Goal: Task Accomplishment & Management: Complete application form

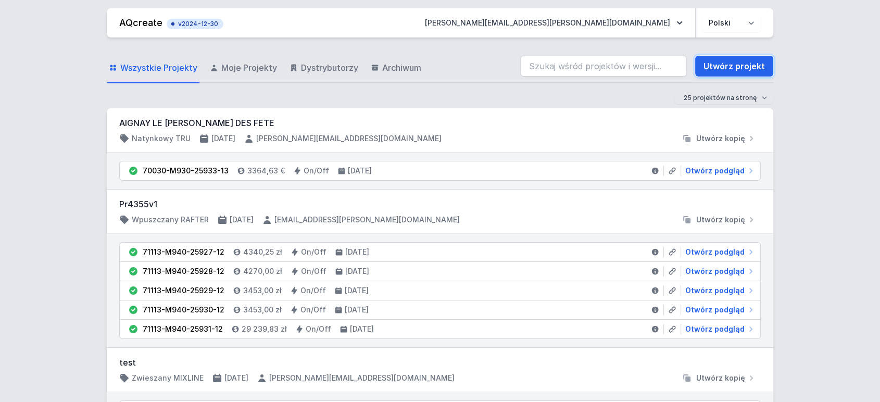
drag, startPoint x: 738, startPoint y: 66, endPoint x: 342, endPoint y: 125, distance: 399.7
click at [738, 66] on link "Utwórz projekt" at bounding box center [735, 66] width 78 height 21
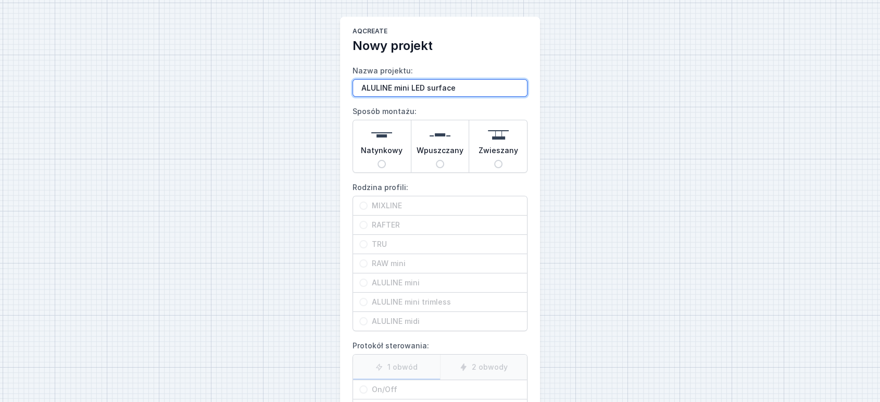
paste input "RIU PARFUM"
click at [452, 89] on input "ALULINE mini LED surfaceRIU PARFUM" at bounding box center [440, 88] width 175 height 18
type input "ALULINE mini LED surface RIU PARFUM"
click at [383, 160] on input "Natynkowy" at bounding box center [382, 164] width 8 height 8
radio input "true"
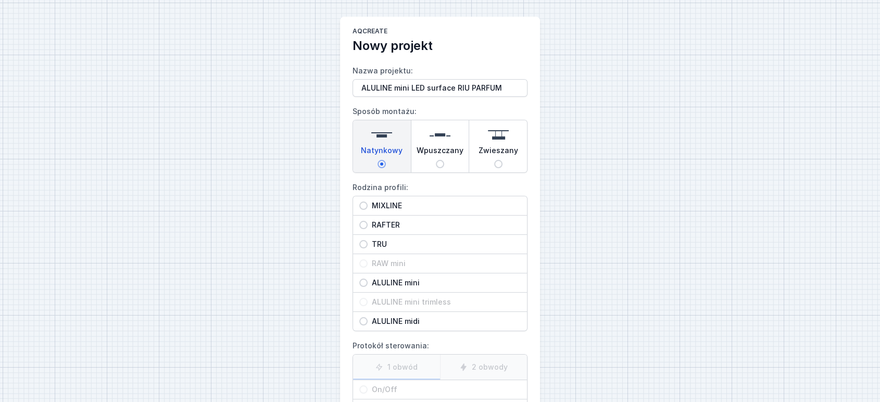
click at [392, 286] on span "ALULINE mini" at bounding box center [444, 283] width 153 height 10
click at [368, 286] on input "ALULINE mini" at bounding box center [363, 283] width 8 height 8
radio input "true"
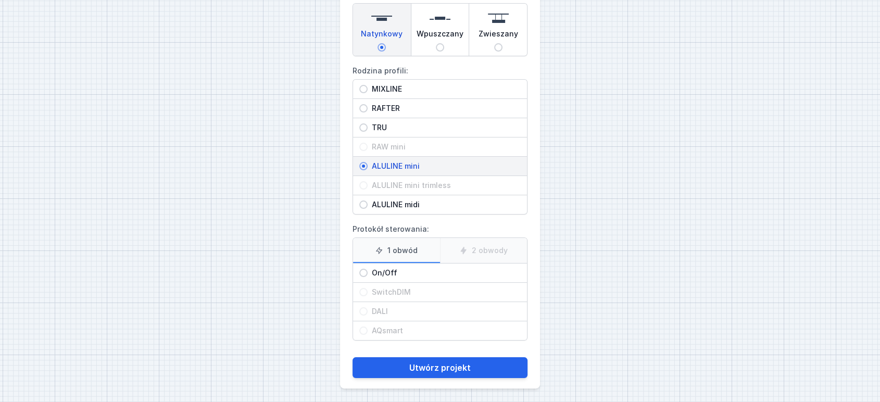
scroll to position [118, 0]
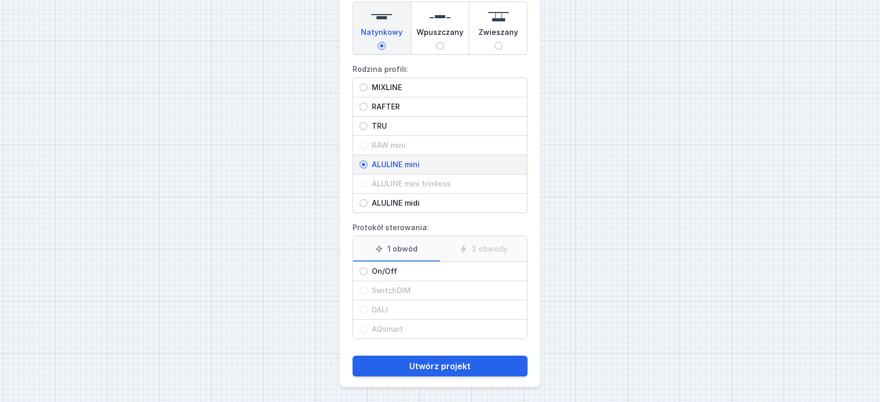
click at [390, 270] on span "On/Off" at bounding box center [444, 271] width 153 height 10
click at [368, 270] on input "On/Off" at bounding box center [363, 271] width 8 height 8
radio input "true"
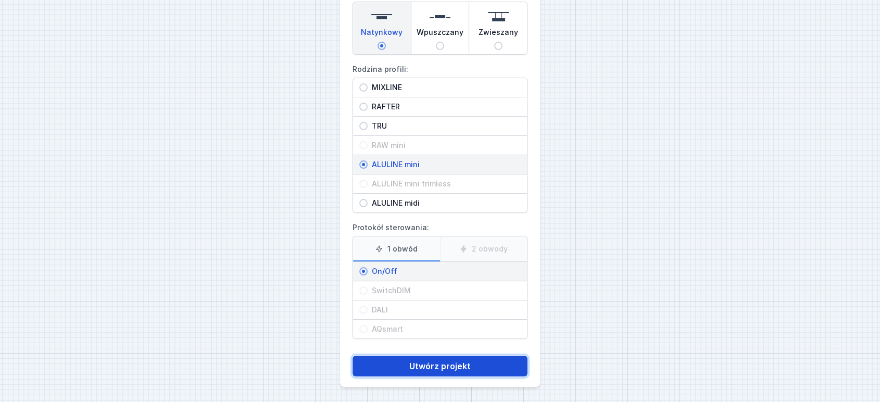
click at [433, 363] on button "Utwórz projekt" at bounding box center [440, 366] width 175 height 21
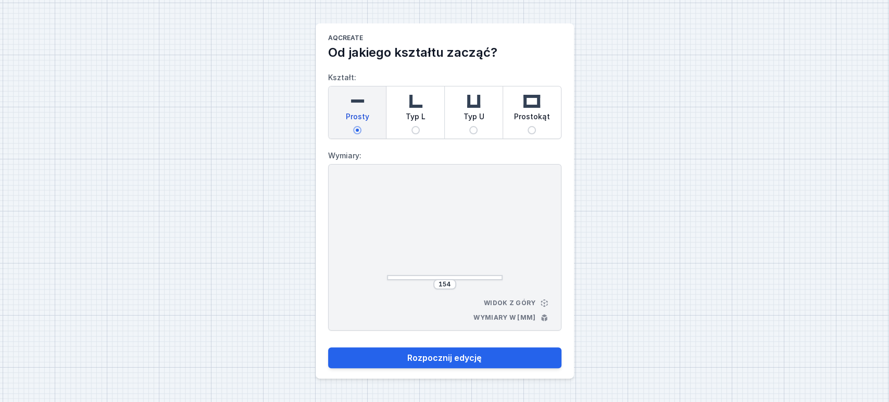
click at [475, 127] on input "Typ U" at bounding box center [473, 130] width 8 height 8
radio input "true"
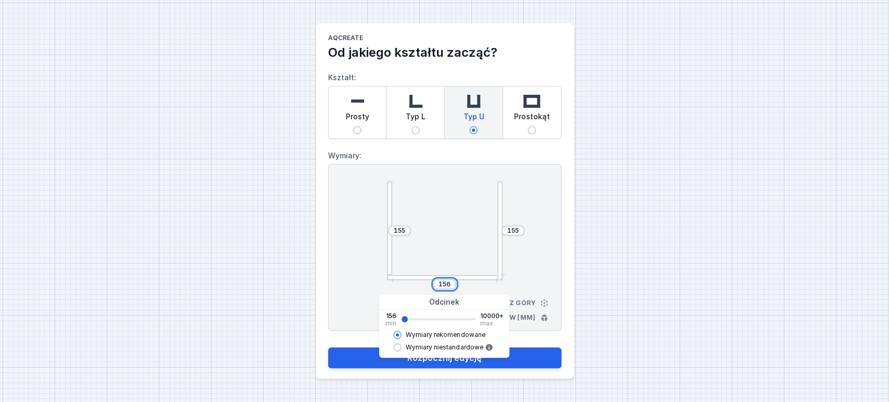
click at [442, 287] on input "156" at bounding box center [445, 284] width 17 height 8
type input "9364"
click at [394, 232] on input "155" at bounding box center [399, 231] width 17 height 8
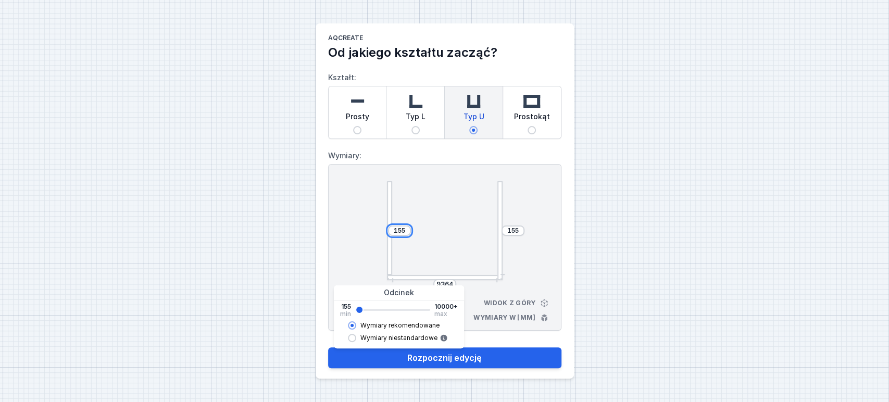
click at [394, 232] on input "155" at bounding box center [399, 231] width 17 height 8
type input "3791"
click at [514, 231] on input "155" at bounding box center [513, 231] width 17 height 8
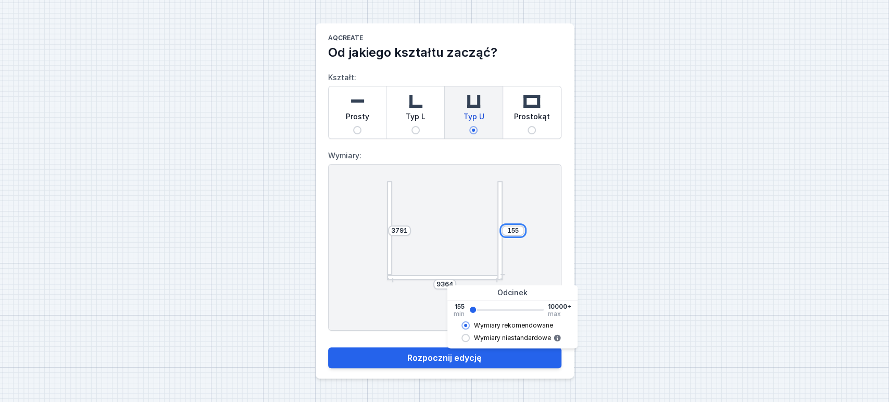
click at [514, 231] on input "155" at bounding box center [513, 231] width 17 height 8
type input "3791"
click at [531, 260] on div "3791 3791 9364 Widok z góry Wymiary w [mm]" at bounding box center [444, 247] width 233 height 167
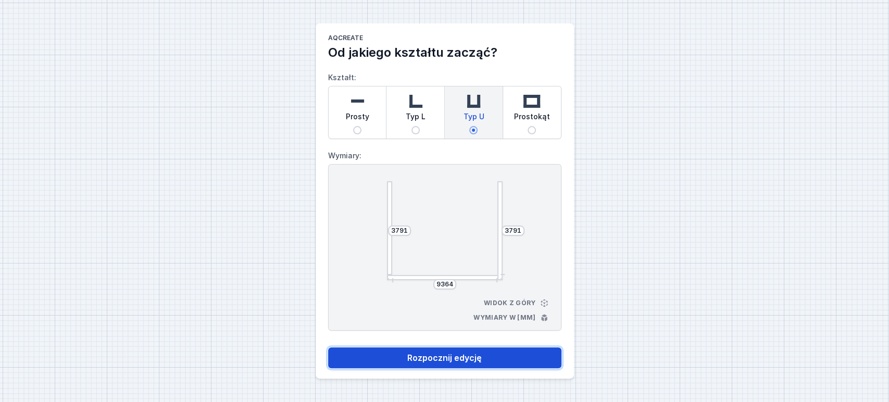
click at [463, 357] on button "Rozpocznij edycję" at bounding box center [444, 357] width 233 height 21
select select "3000"
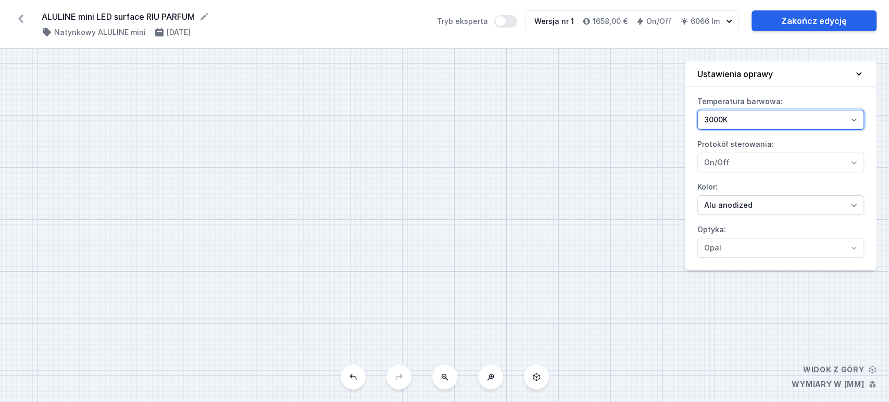
click at [746, 118] on select "2700K 3000K" at bounding box center [781, 120] width 167 height 20
click at [596, 131] on div "S3 3791 S2 9364 S1 3791" at bounding box center [444, 225] width 889 height 353
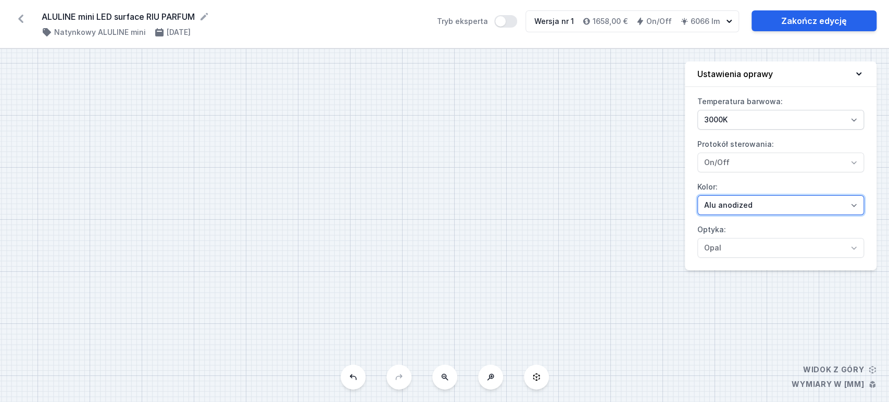
click at [731, 206] on select "Alu anodized Black anodized" at bounding box center [781, 205] width 167 height 20
click at [595, 170] on div "S3 3791 S2 9364 S1 3791" at bounding box center [444, 225] width 889 height 353
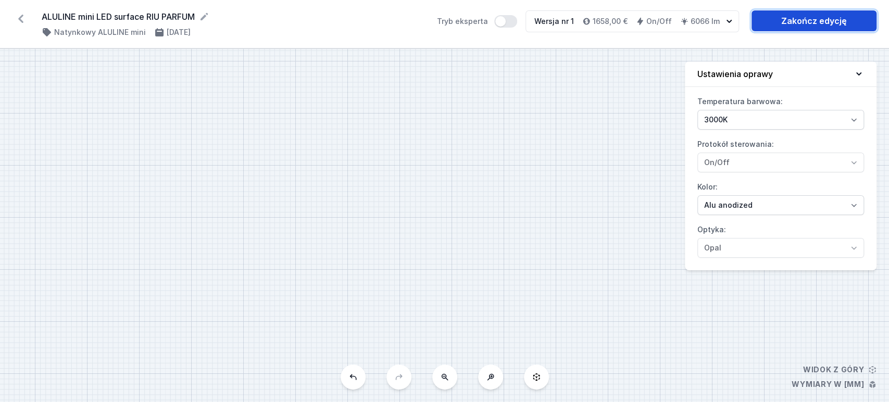
click at [822, 20] on link "Zakończ edycję" at bounding box center [814, 20] width 125 height 21
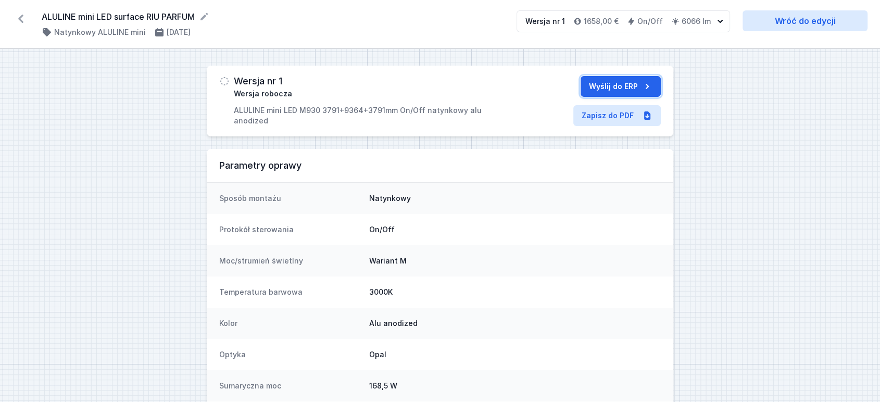
drag, startPoint x: 605, startPoint y: 84, endPoint x: 589, endPoint y: 89, distance: 16.8
click at [605, 83] on button "Wyślij do ERP" at bounding box center [621, 86] width 80 height 21
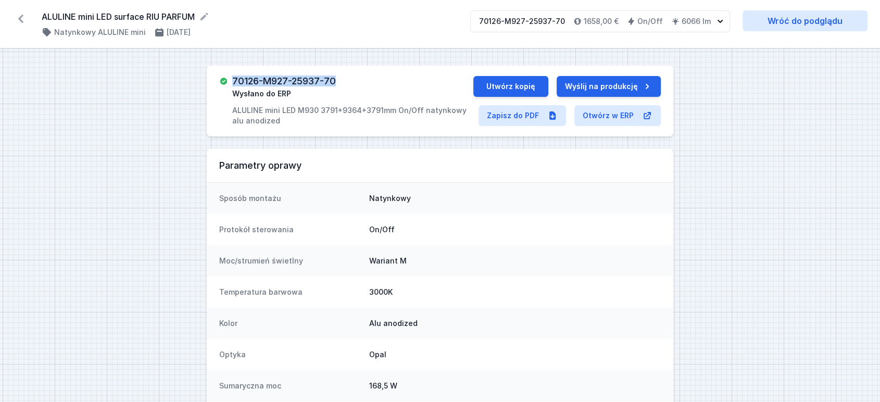
drag, startPoint x: 234, startPoint y: 81, endPoint x: 343, endPoint y: 88, distance: 109.6
click at [343, 88] on div "70126-M927-25937-70 Wysłano do ERP ALULINE mini LED M930 3791+9364+3791mm On/Of…" at bounding box center [352, 101] width 241 height 50
drag, startPoint x: 40, startPoint y: 15, endPoint x: 203, endPoint y: 14, distance: 163.6
click at [202, 16] on div "ALULINE mini LED surface RIU PARFUM ( 11721 /v 1 ) Natynkowy ALULINE mini [DATE…" at bounding box center [440, 24] width 880 height 48
copy div "ALULINE mini LED surface RIU PARFUM ( 11721 /v 1 )"
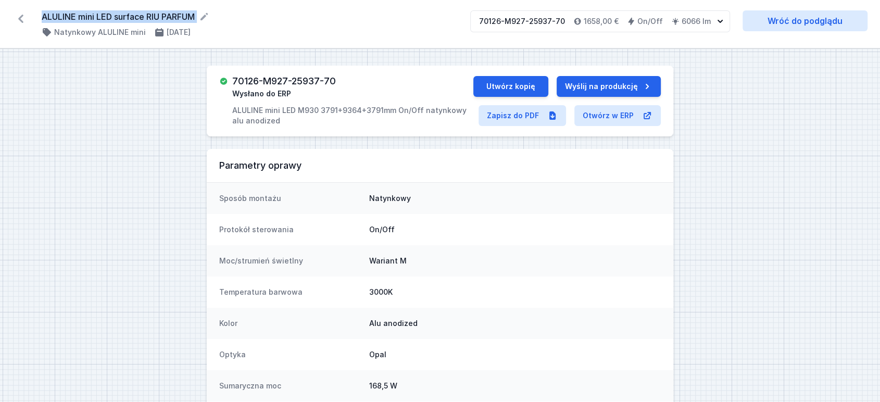
click at [21, 19] on icon at bounding box center [21, 18] width 17 height 17
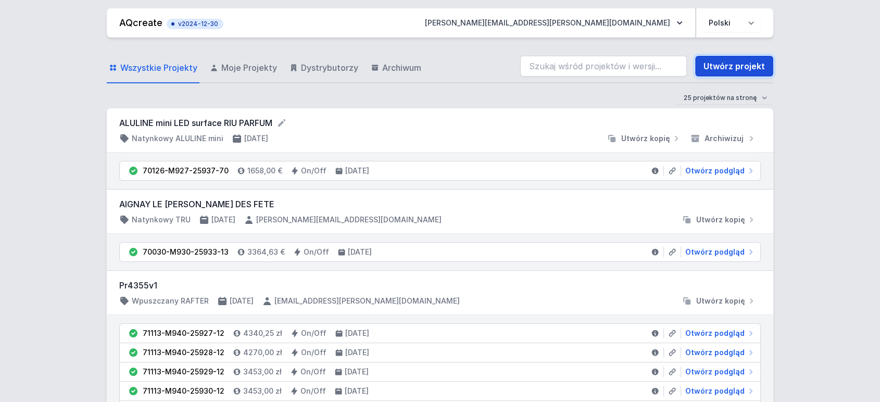
click at [733, 68] on link "Utwórz projekt" at bounding box center [735, 66] width 78 height 21
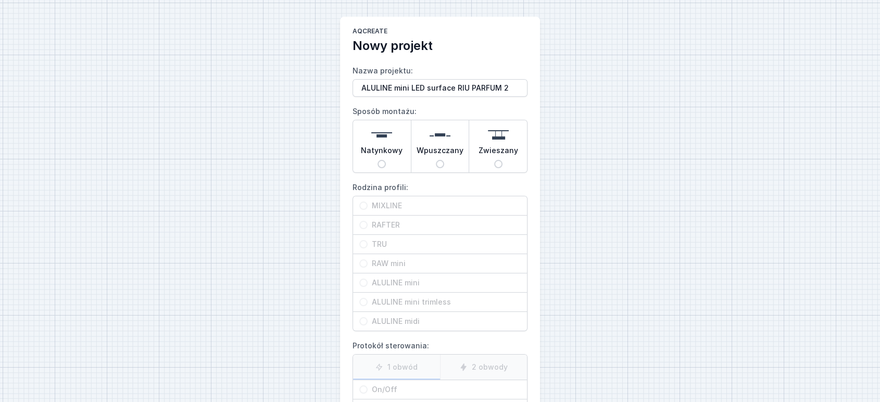
type input "ALULINE mini LED surface RIU PARFUM 2"
click at [379, 164] on input "Natynkowy" at bounding box center [382, 164] width 8 height 8
radio input "true"
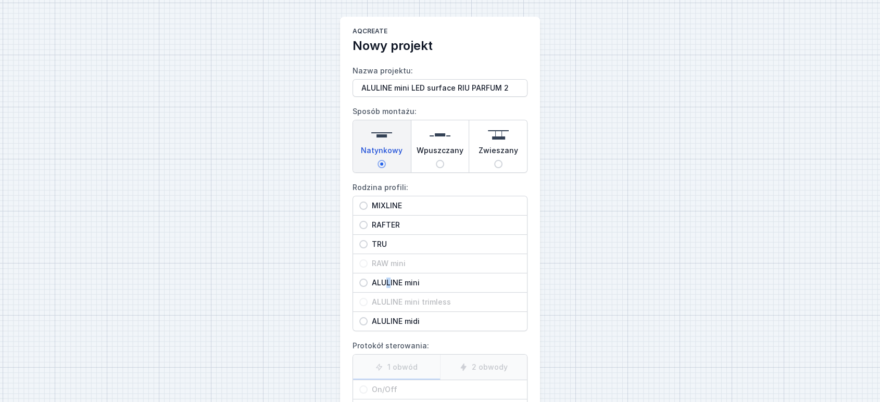
click at [389, 282] on span "ALULINE mini" at bounding box center [444, 283] width 153 height 10
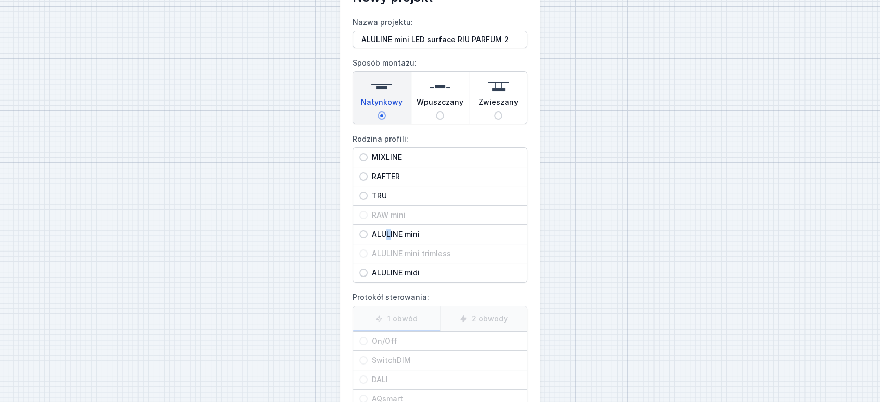
scroll to position [116, 0]
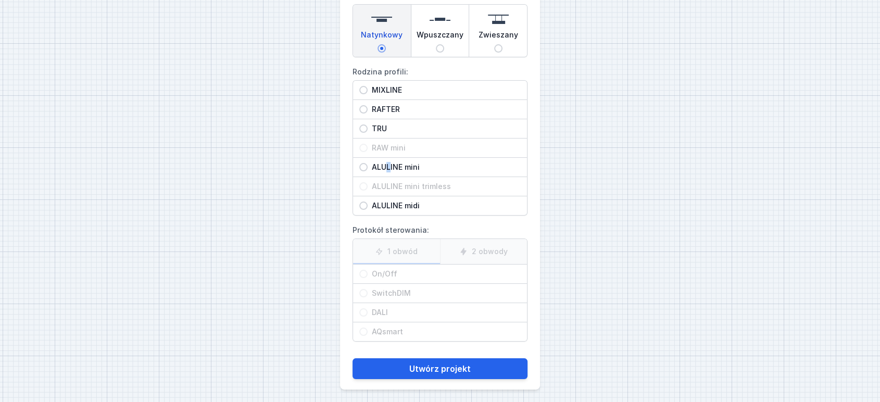
click at [390, 165] on span "ALULINE mini" at bounding box center [444, 167] width 153 height 10
click at [368, 165] on input "ALULINE mini" at bounding box center [363, 167] width 8 height 8
radio input "true"
click at [389, 274] on span "On/Off" at bounding box center [444, 274] width 153 height 10
click at [368, 274] on input "On/Off" at bounding box center [363, 274] width 8 height 8
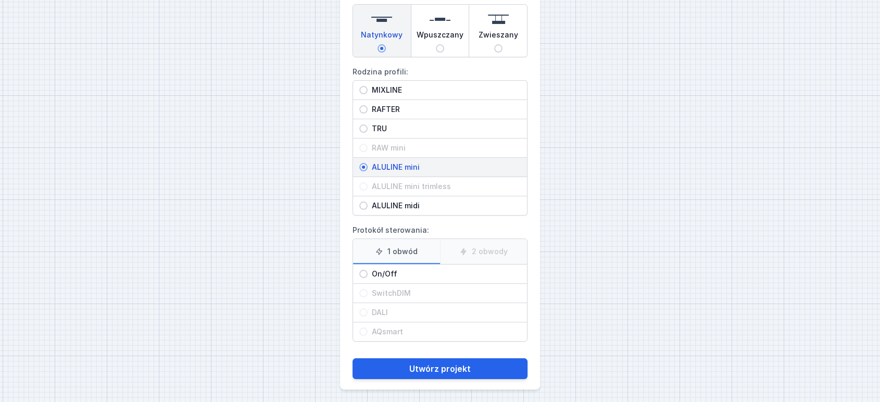
radio input "true"
click at [437, 380] on main "AQcreate Nowy projekt Nazwa projektu: ALULINE mini LED surface RIU PARFUM 2 Spo…" at bounding box center [440, 145] width 200 height 489
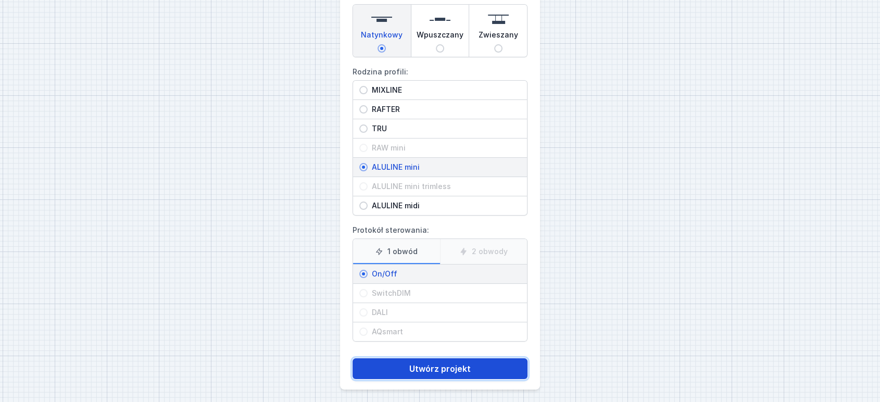
click at [439, 370] on button "Utwórz projekt" at bounding box center [440, 368] width 175 height 21
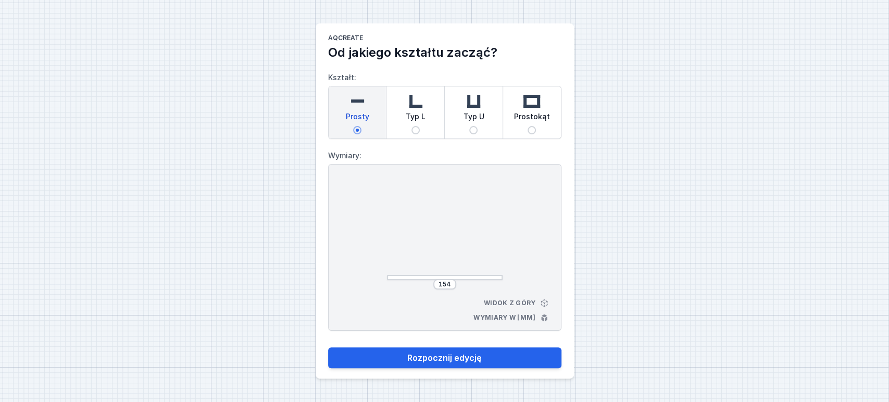
click at [474, 124] on span "Typ U" at bounding box center [473, 118] width 21 height 15
click at [474, 126] on input "Typ U" at bounding box center [473, 130] width 8 height 8
radio input "true"
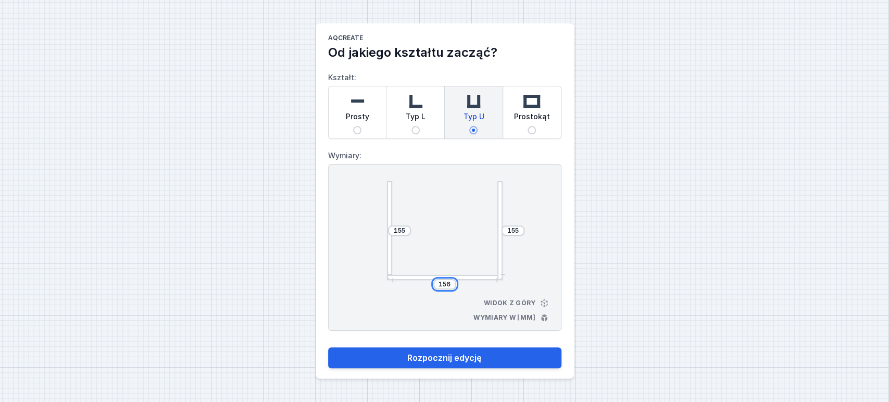
click at [451, 281] on div "156" at bounding box center [444, 284] width 23 height 10
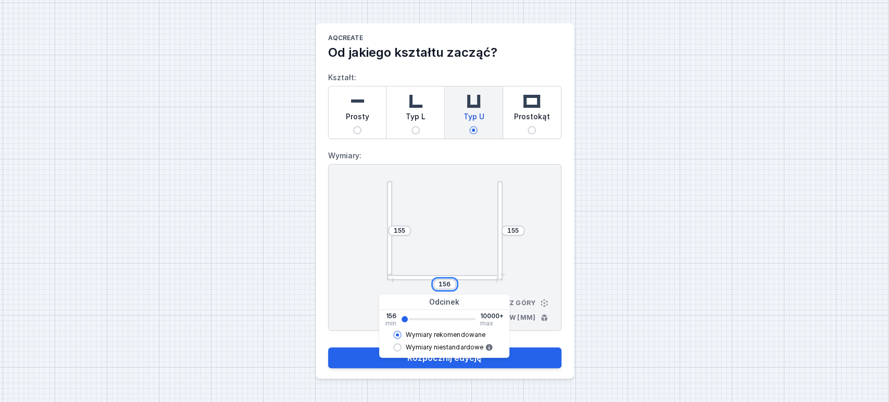
click at [449, 284] on input "156" at bounding box center [445, 284] width 17 height 8
type input "2594"
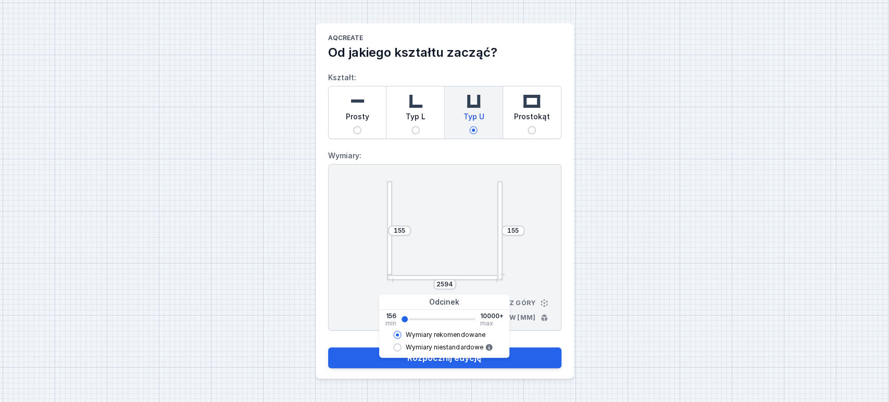
click at [532, 281] on div "155 155 2594 Widok z góry Wymiary w [mm]" at bounding box center [444, 247] width 233 height 167
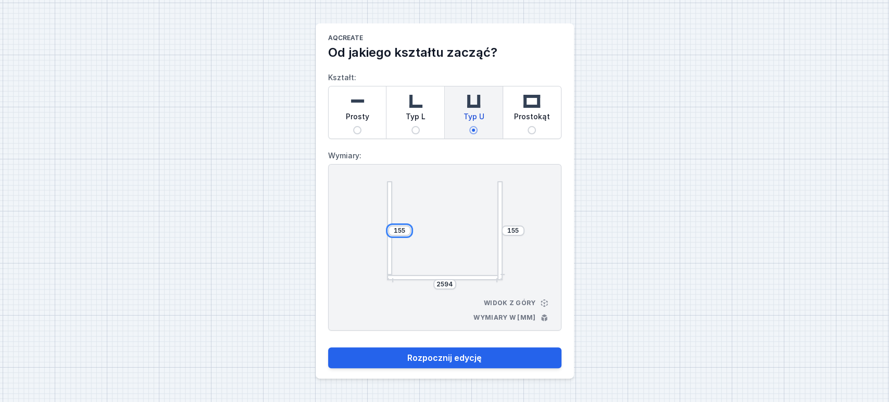
click at [399, 232] on input "155" at bounding box center [399, 231] width 17 height 8
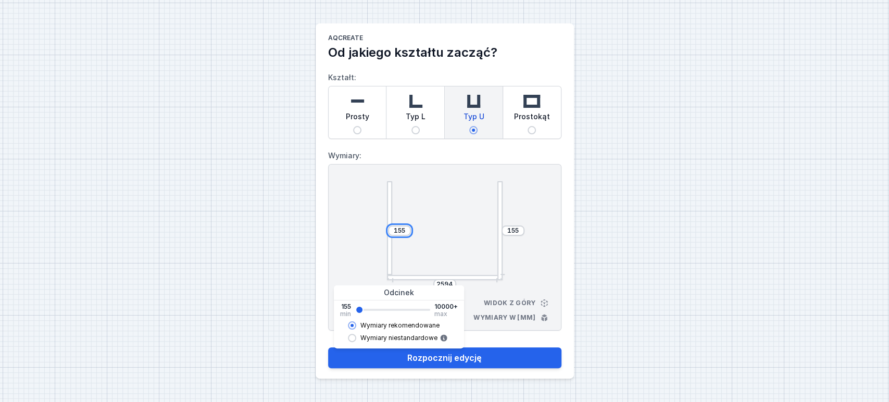
click at [399, 232] on input "155" at bounding box center [399, 231] width 17 height 8
type input "12125"
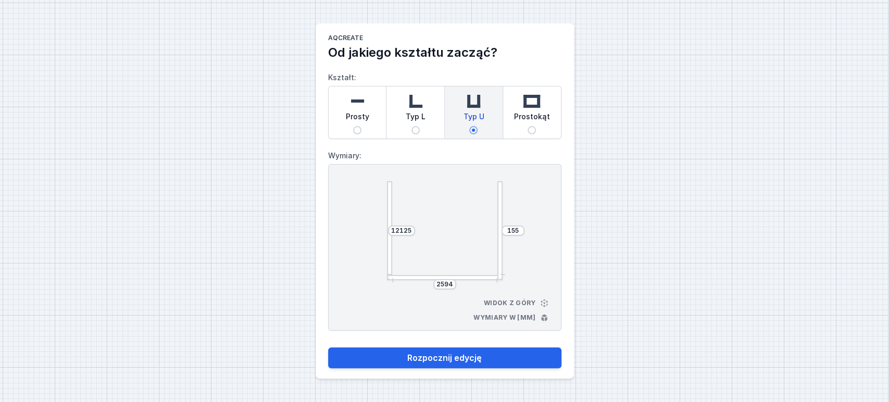
click at [529, 239] on div "12125 155 2594 Widok z góry Wymiary w [mm]" at bounding box center [444, 247] width 233 height 167
click at [512, 232] on input "155" at bounding box center [513, 231] width 17 height 8
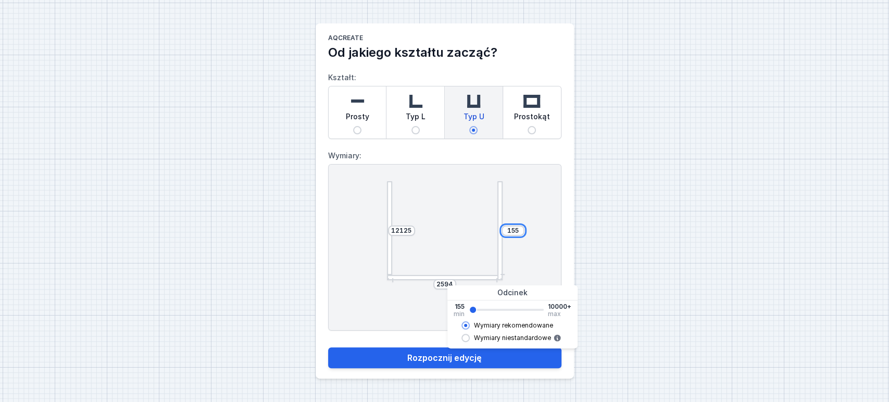
click at [513, 232] on input "155" at bounding box center [513, 231] width 17 height 8
type input "12125"
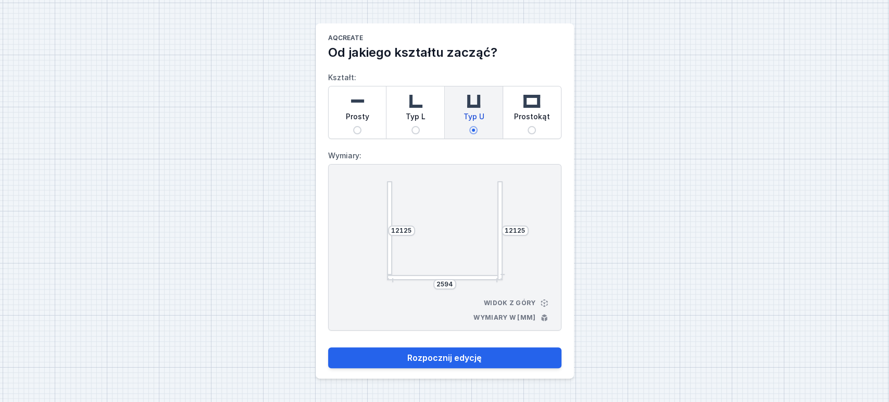
click at [541, 202] on div "12125 12125 2594 Widok z góry Wymiary w [mm]" at bounding box center [444, 247] width 233 height 167
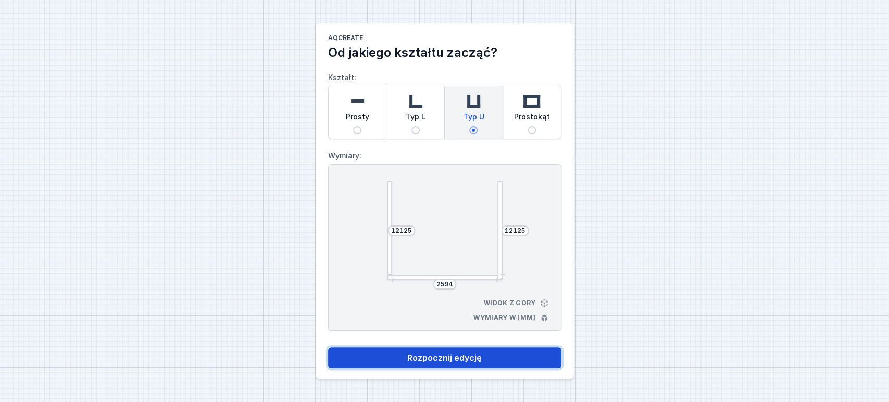
click at [439, 357] on button "Rozpocznij edycję" at bounding box center [444, 357] width 233 height 21
select select "3000"
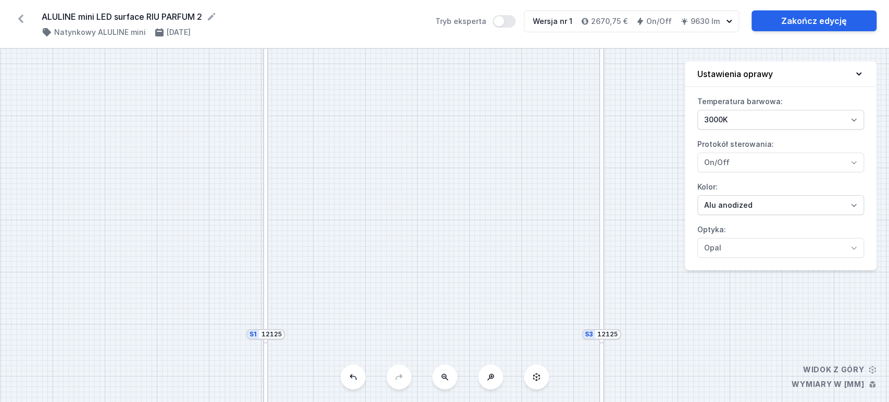
drag, startPoint x: 446, startPoint y: 199, endPoint x: 475, endPoint y: 174, distance: 38.0
click at [441, 192] on div "S3 12125 S2 2594 S1 12125" at bounding box center [444, 225] width 889 height 353
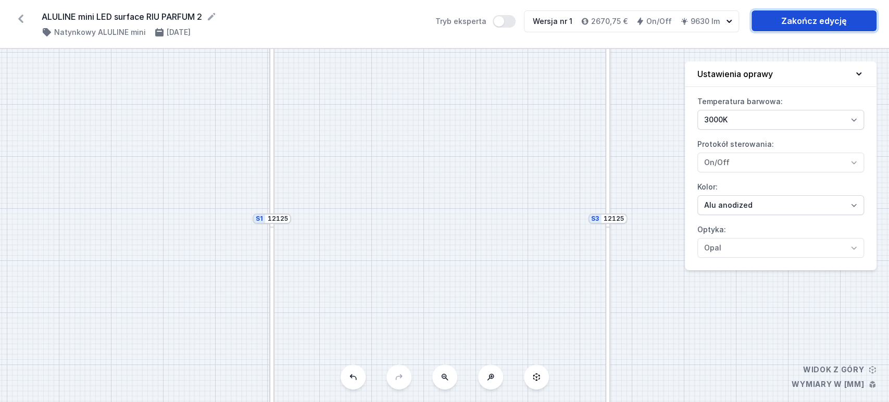
click at [824, 22] on link "Zakończ edycję" at bounding box center [814, 20] width 125 height 21
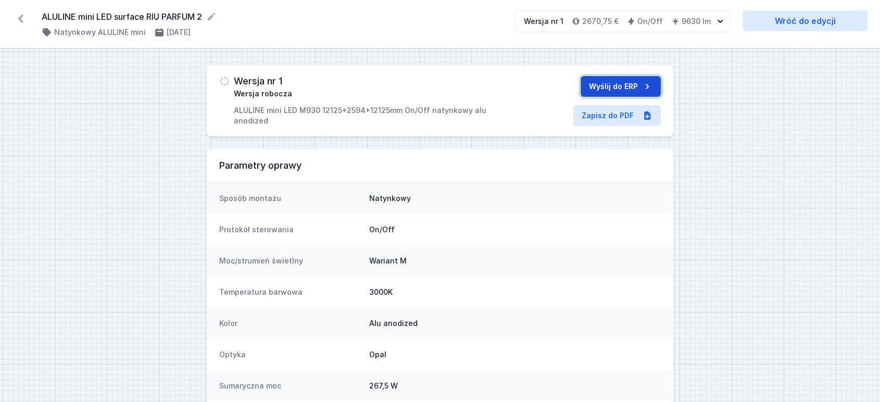
click at [619, 88] on button "Wyślij do ERP" at bounding box center [621, 86] width 80 height 21
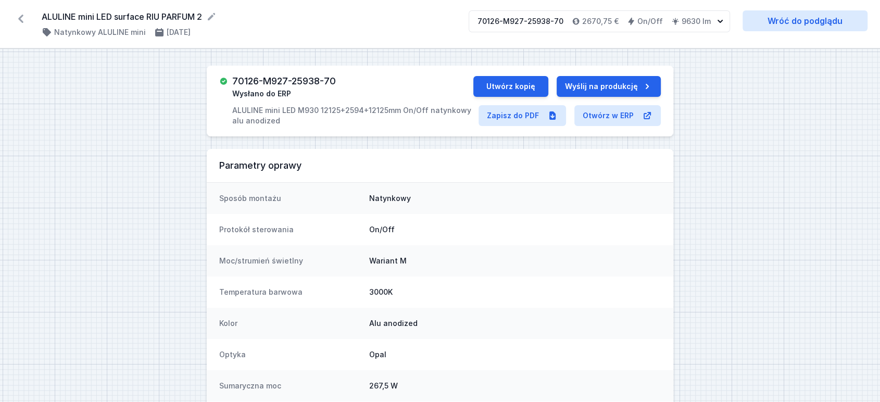
click at [231, 82] on div "70126-M927-25938-70 Wysłano do ERP ALULINE mini LED M930 12125+2594+12125mm On/…" at bounding box center [346, 101] width 254 height 50
drag, startPoint x: 238, startPoint y: 80, endPoint x: 300, endPoint y: 82, distance: 62.6
click at [342, 79] on div "70126-M927-25938-70 Wysłano do ERP ALULINE mini LED M930 12125+2594+12125mm On/…" at bounding box center [352, 101] width 241 height 50
drag, startPoint x: 235, startPoint y: 81, endPoint x: 346, endPoint y: 69, distance: 111.7
click at [348, 80] on div "70126-M927-25938-70 Wysłano do ERP ALULINE mini LED M930 12125+2594+12125mm On/…" at bounding box center [352, 101] width 241 height 50
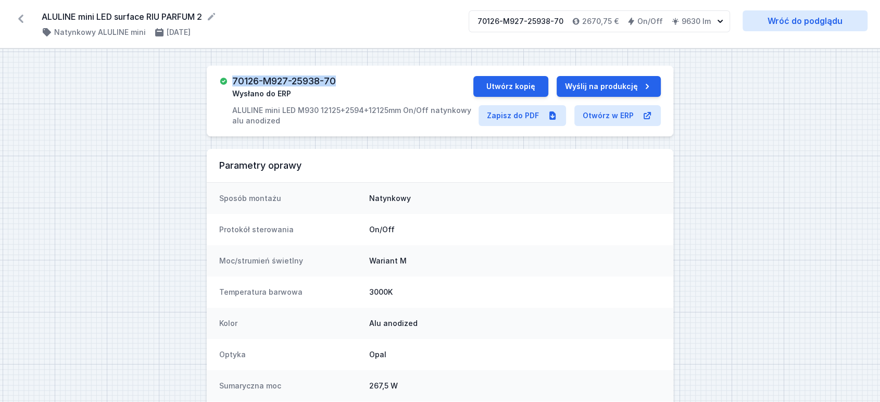
copy h3 "70126-M927-25938-70"
